Goal: Task Accomplishment & Management: Manage account settings

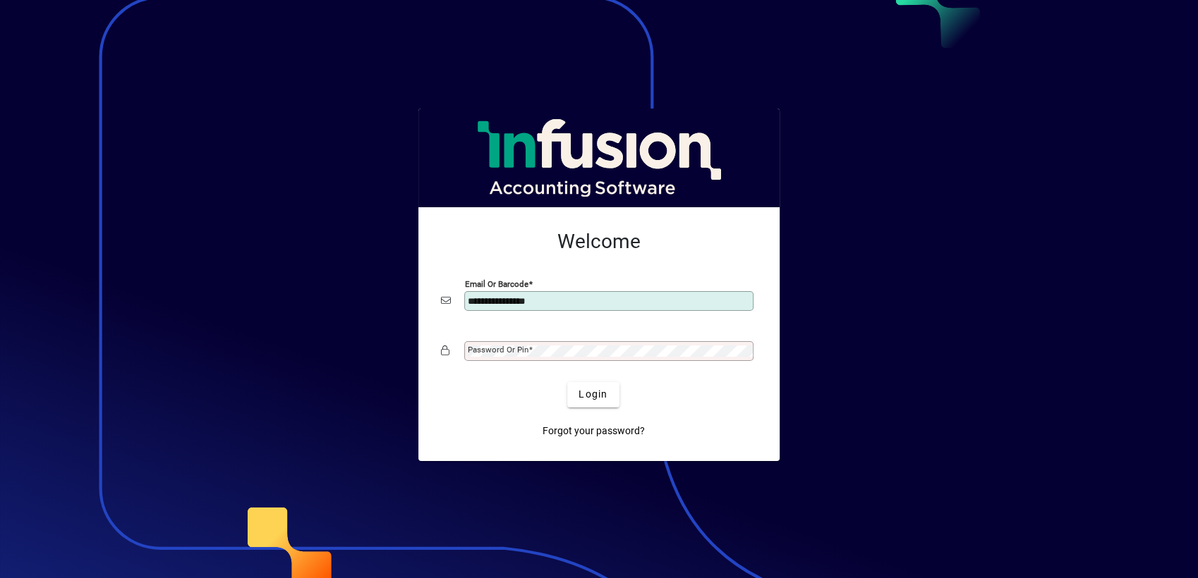
type input "**********"
click at [477, 350] on mat-label "Password or Pin" at bounding box center [498, 350] width 61 height 10
click at [567, 382] on button "Login" at bounding box center [593, 394] width 52 height 25
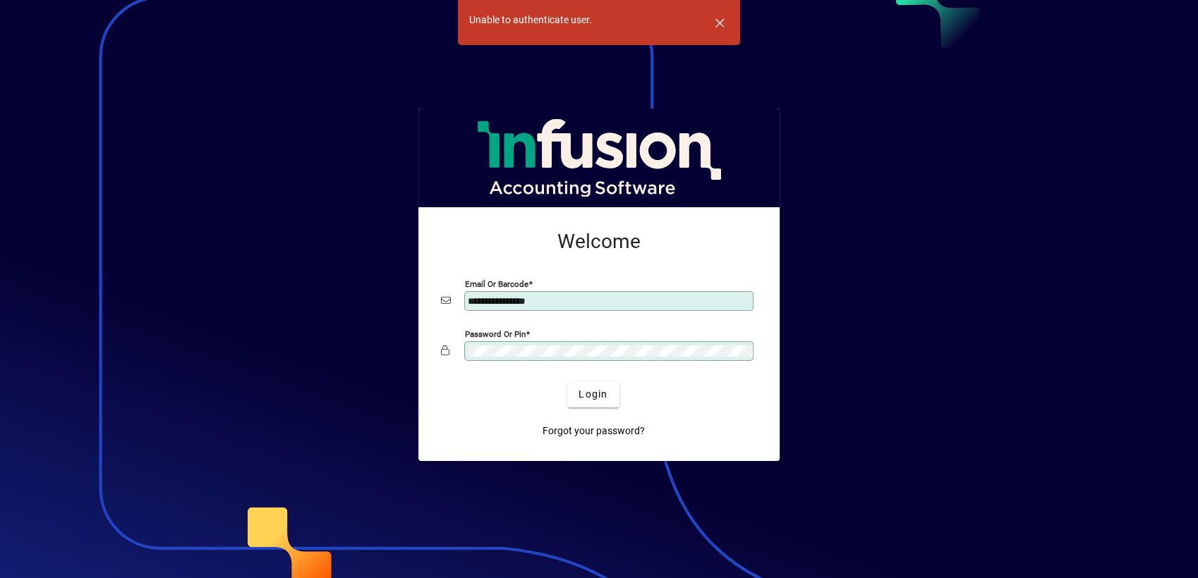
click at [567, 382] on button "Login" at bounding box center [593, 394] width 52 height 25
